Goal: Communication & Community: Participate in discussion

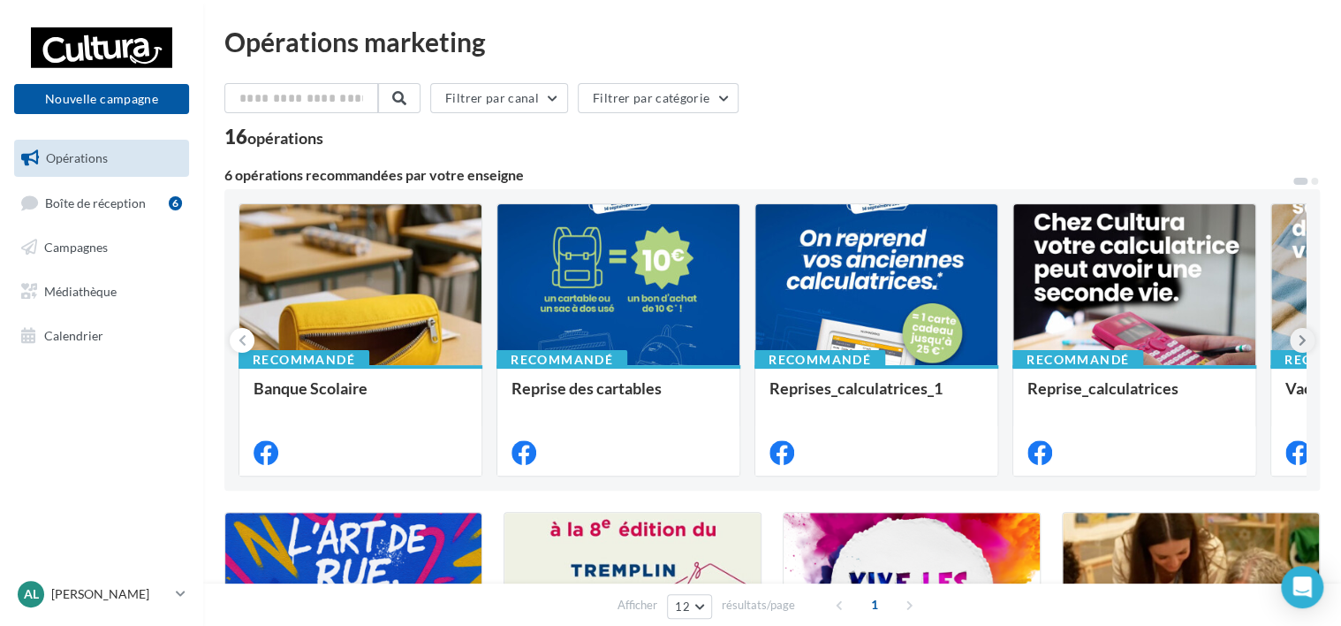
click at [1300, 336] on icon at bounding box center [1303, 340] width 8 height 18
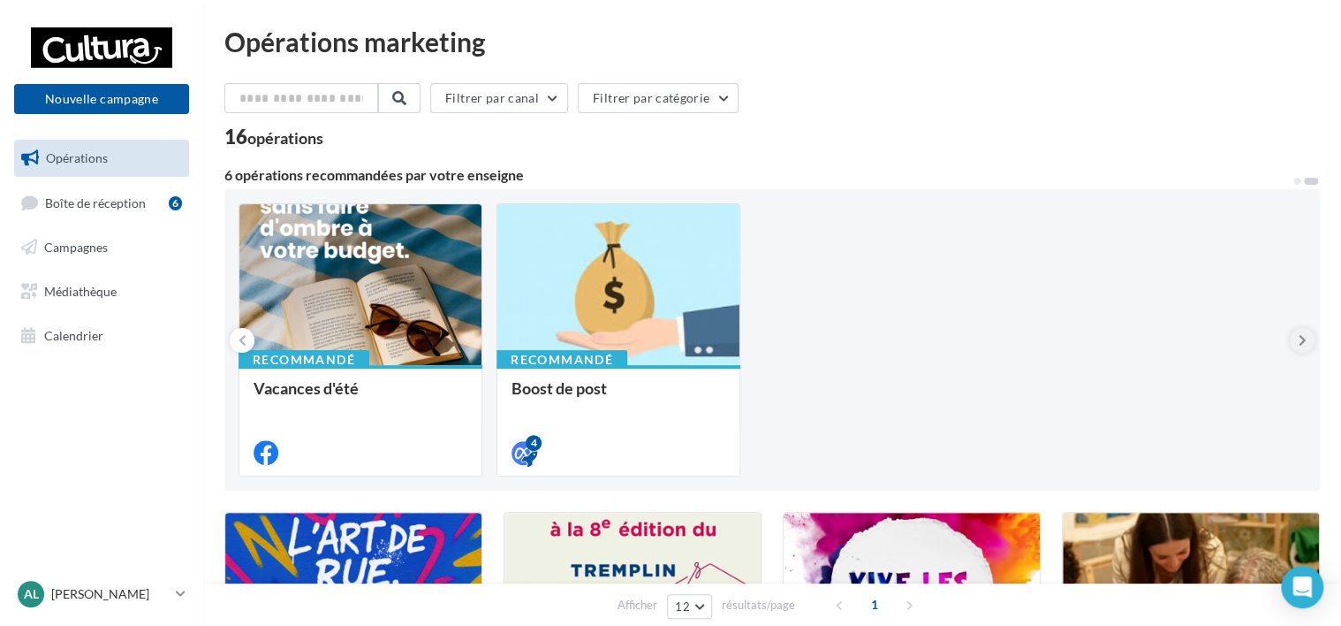
click at [1300, 336] on icon at bounding box center [1303, 340] width 8 height 18
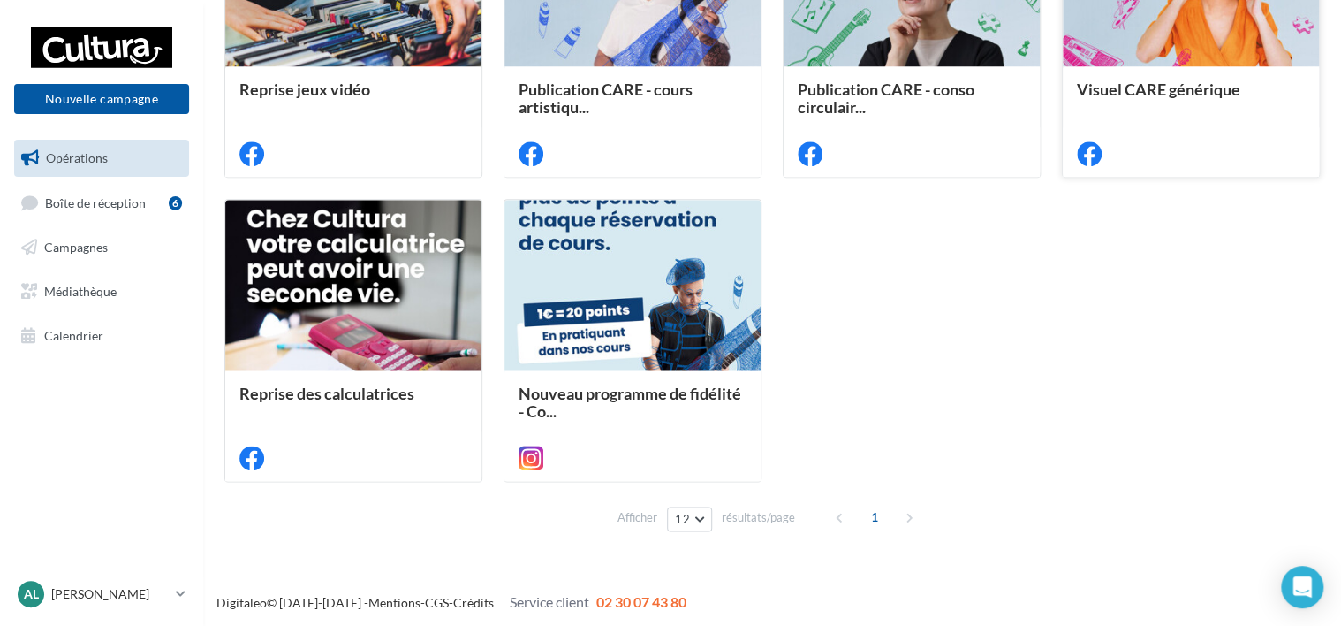
scroll to position [922, 0]
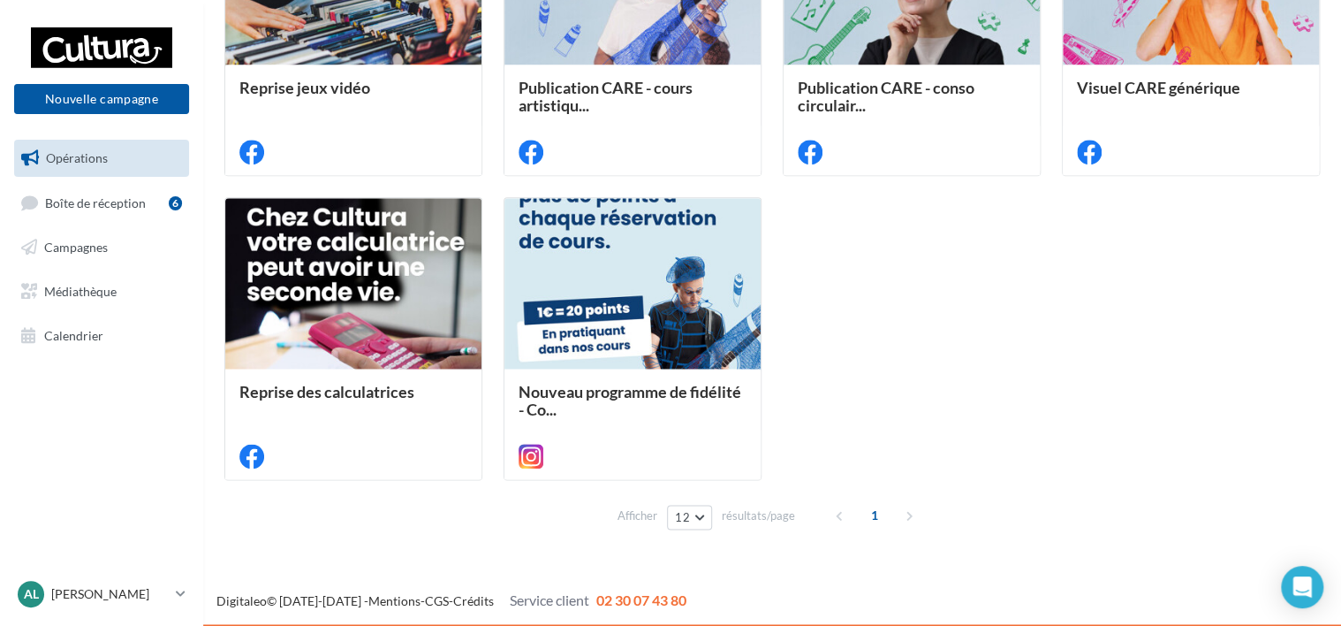
click at [905, 513] on div "1" at bounding box center [876, 515] width 101 height 28
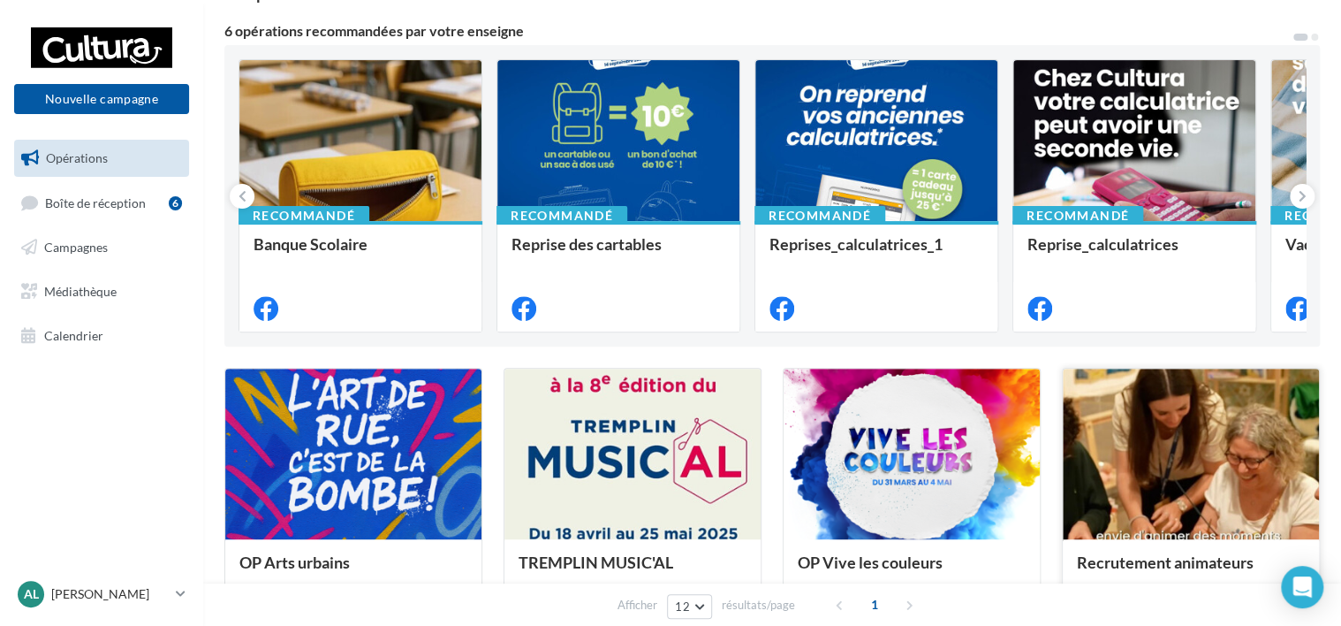
scroll to position [177, 0]
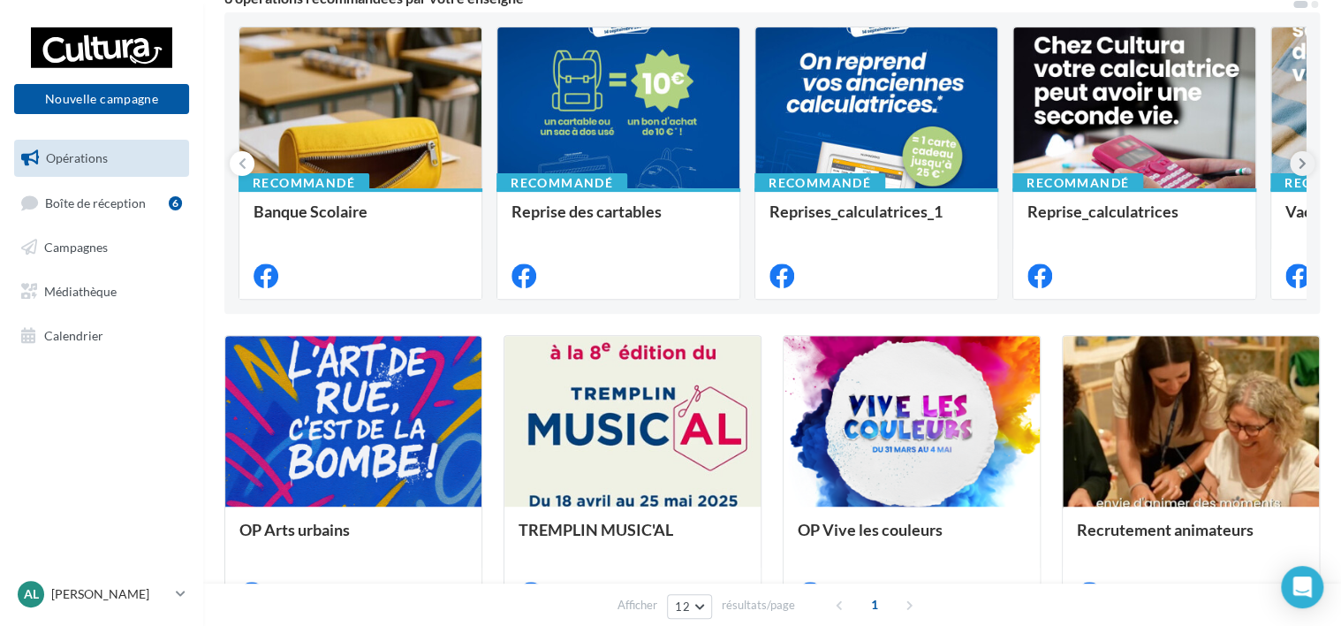
click at [1294, 166] on button at bounding box center [1302, 163] width 25 height 25
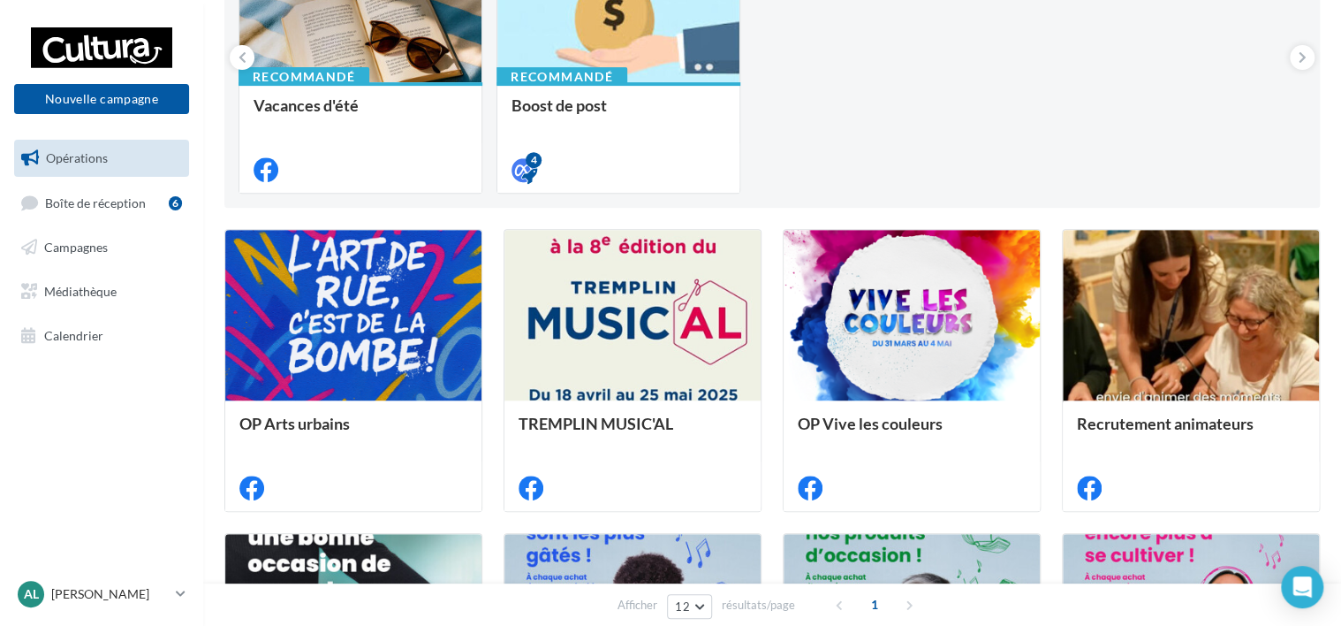
scroll to position [442, 0]
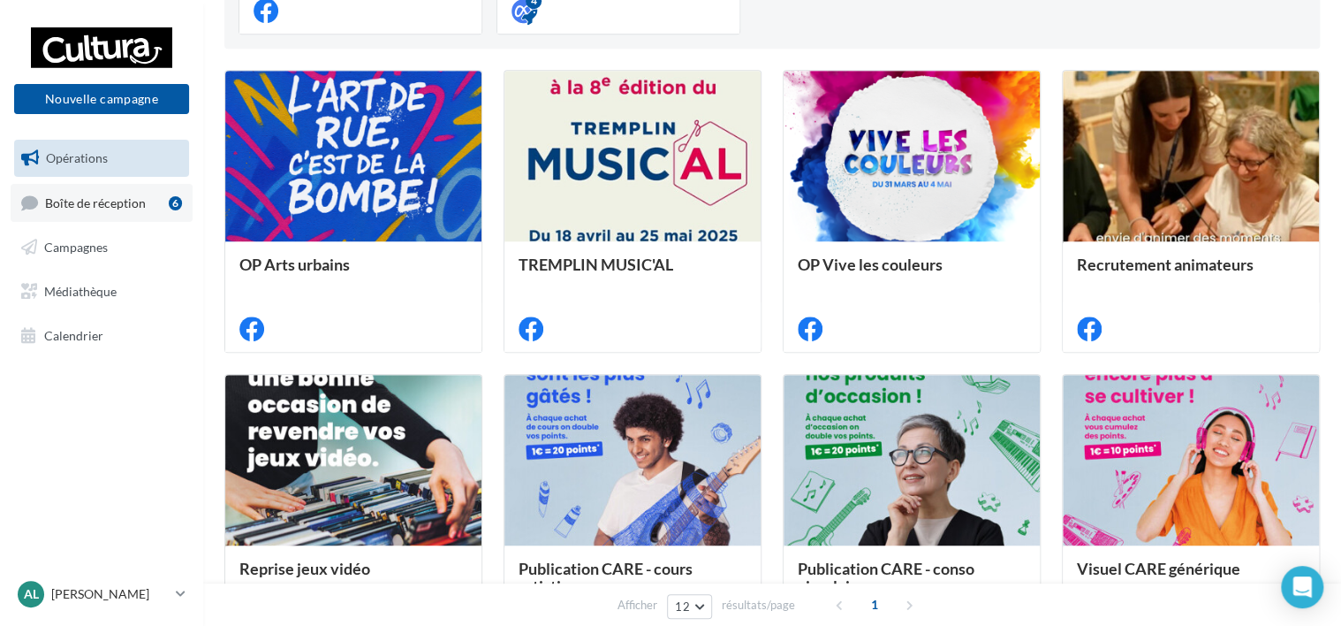
click at [62, 201] on span "Boîte de réception" at bounding box center [95, 201] width 101 height 15
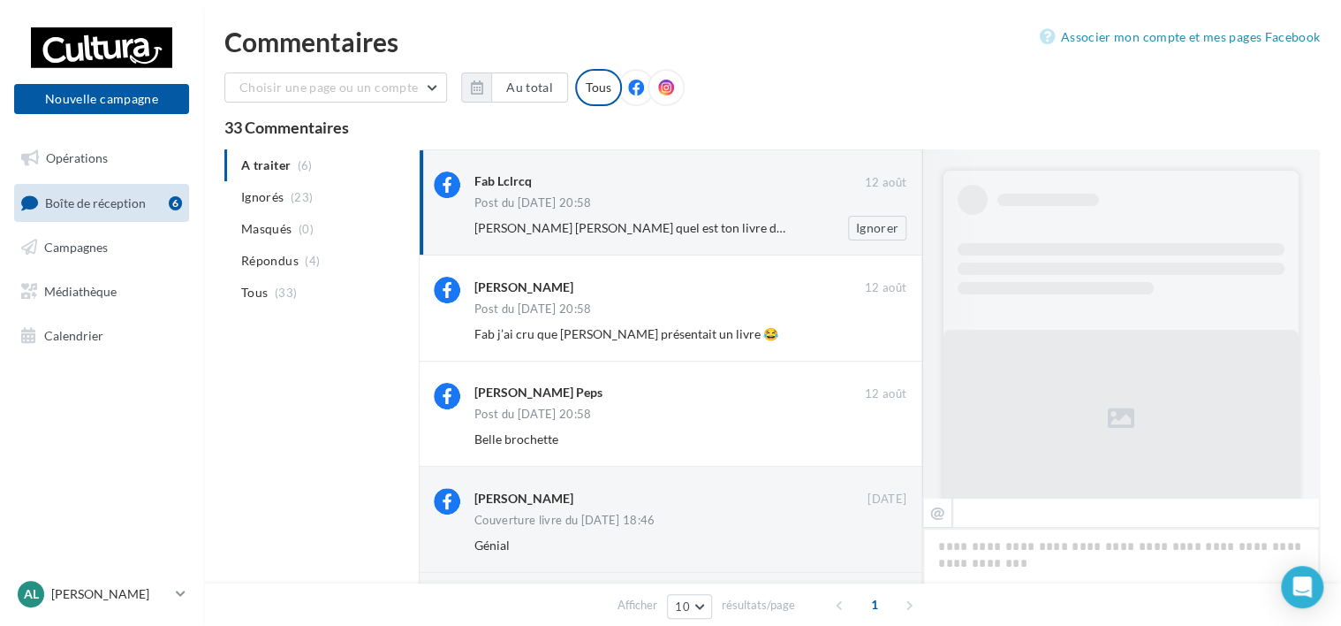
scroll to position [615, 0]
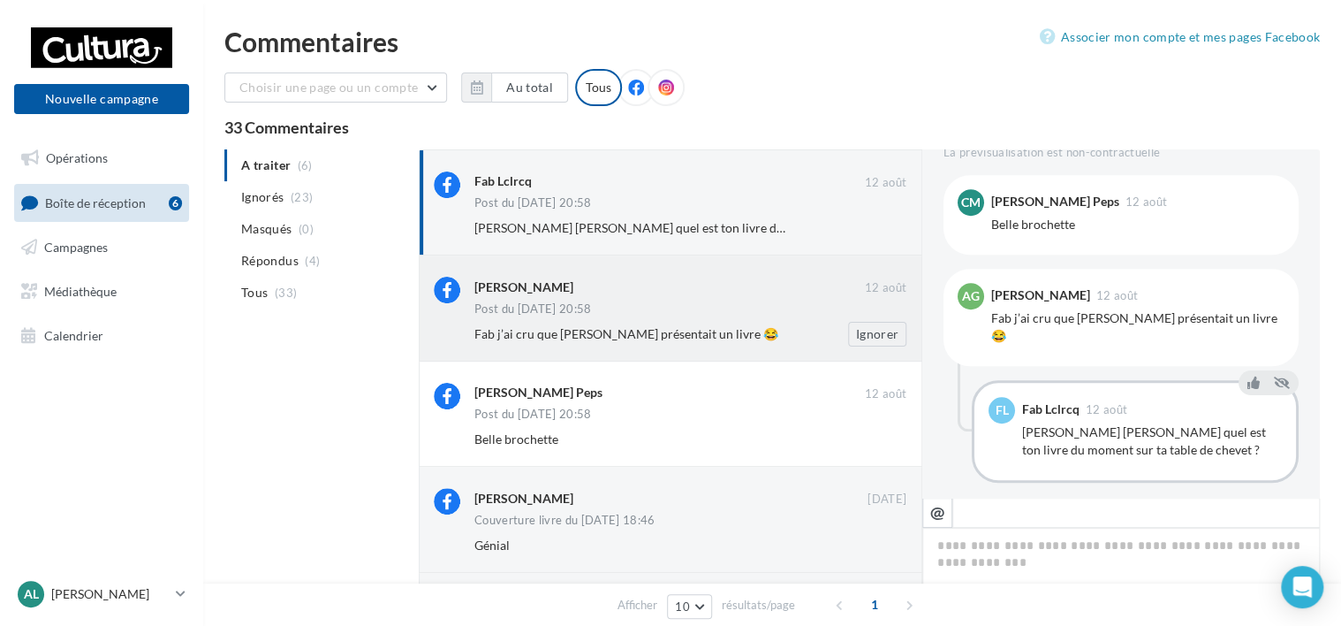
click at [717, 331] on div "Fab j’ai cru que [PERSON_NAME] présentait un livre 😂" at bounding box center [632, 334] width 317 height 18
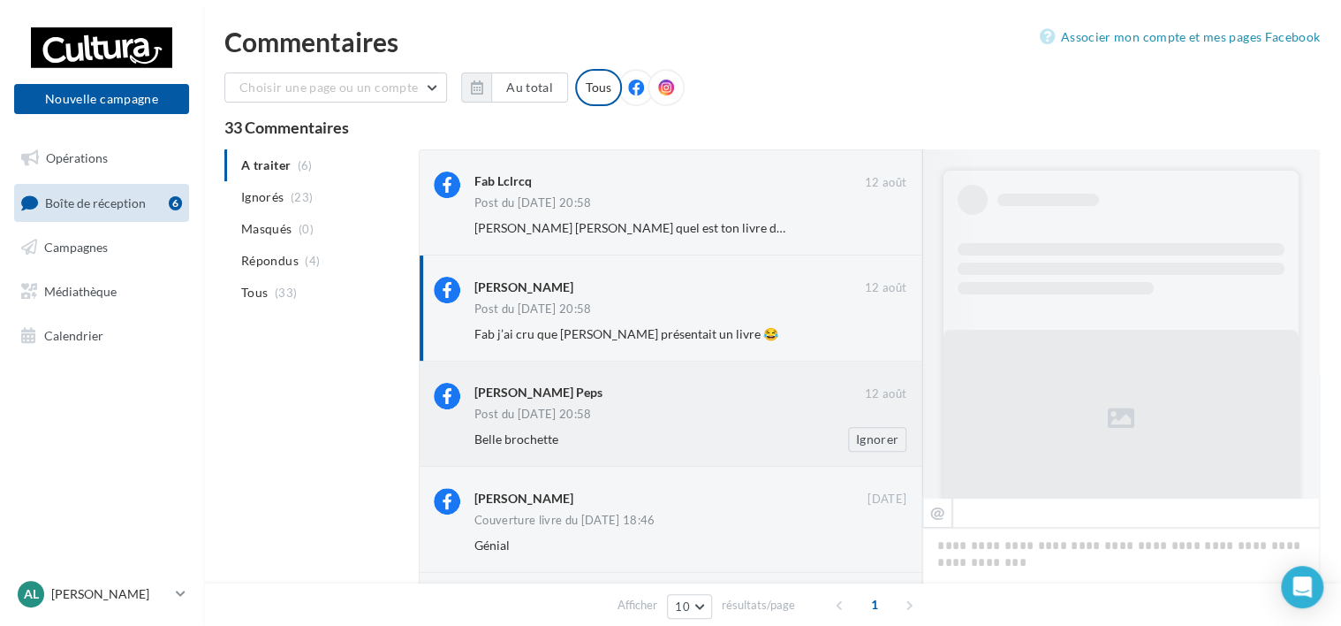
click at [746, 411] on div "Post du [DATE] 20:58" at bounding box center [690, 415] width 432 height 15
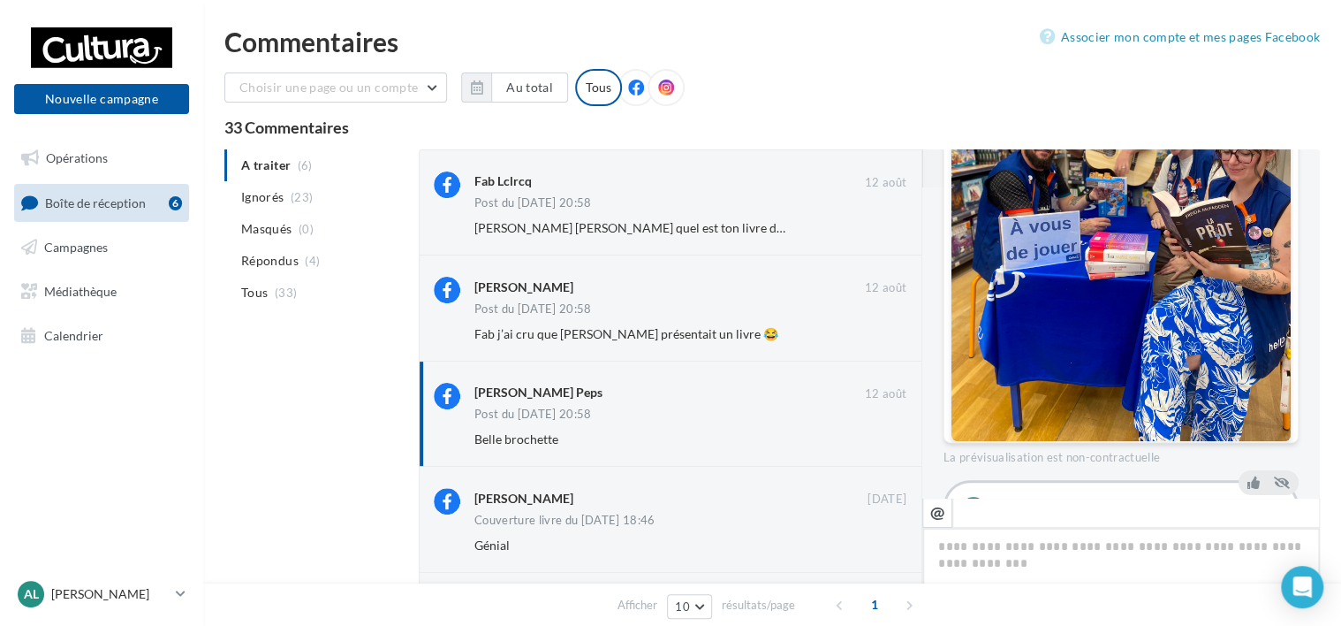
scroll to position [166, 0]
